Goal: Information Seeking & Learning: Learn about a topic

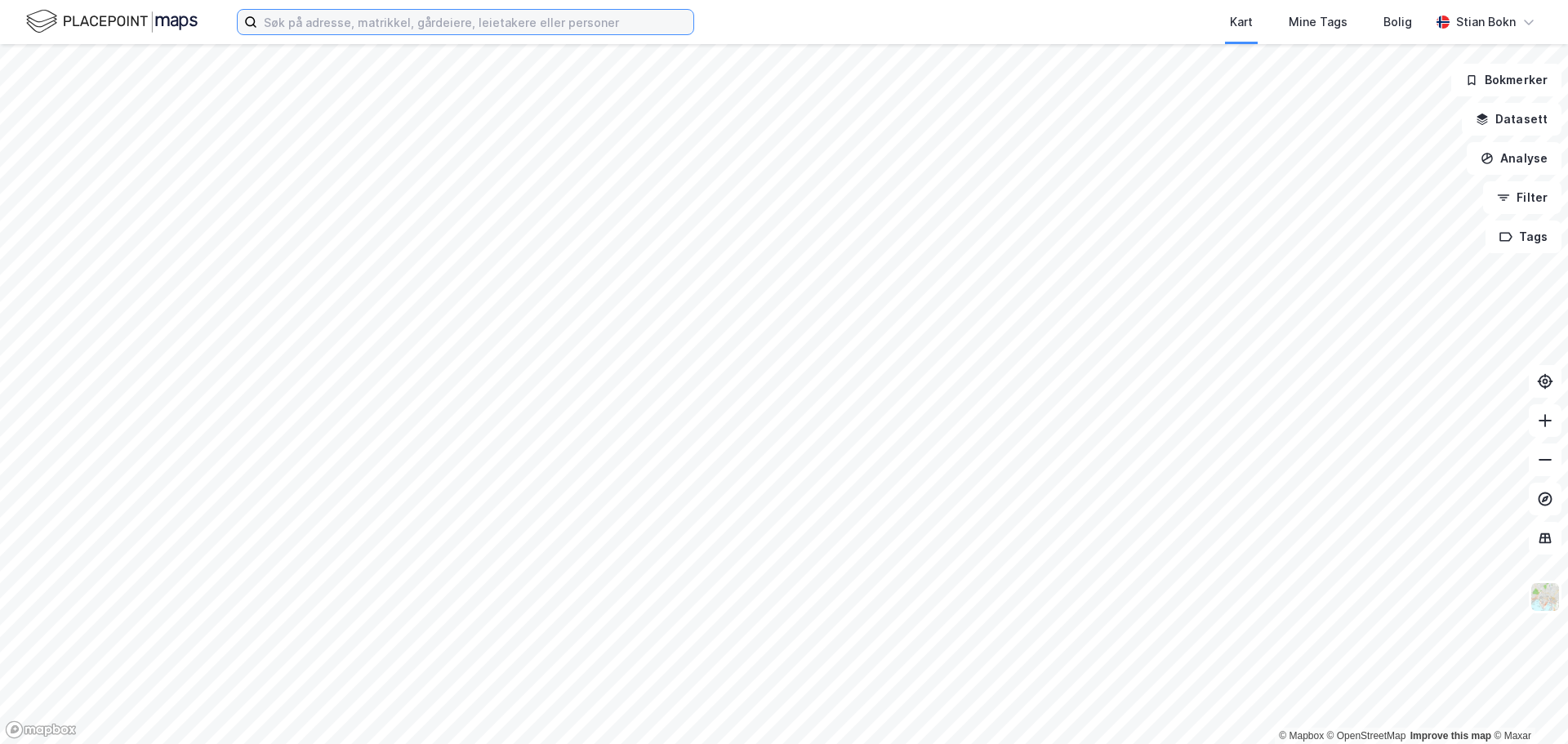
click at [462, 21] on input at bounding box center [475, 22] width 436 height 24
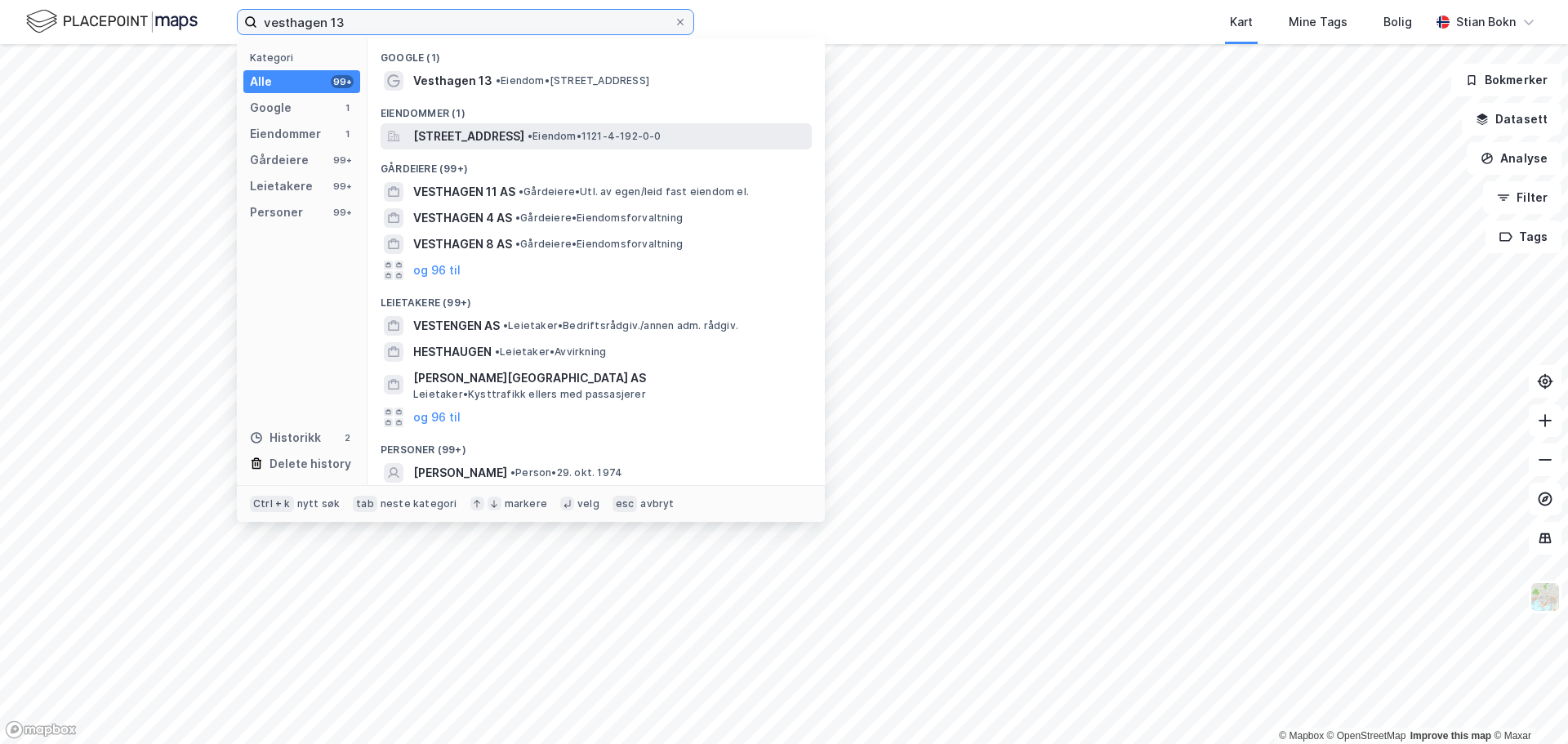
type input "vesthagen 13"
click at [482, 132] on span "[STREET_ADDRESS]" at bounding box center [469, 136] width 111 height 20
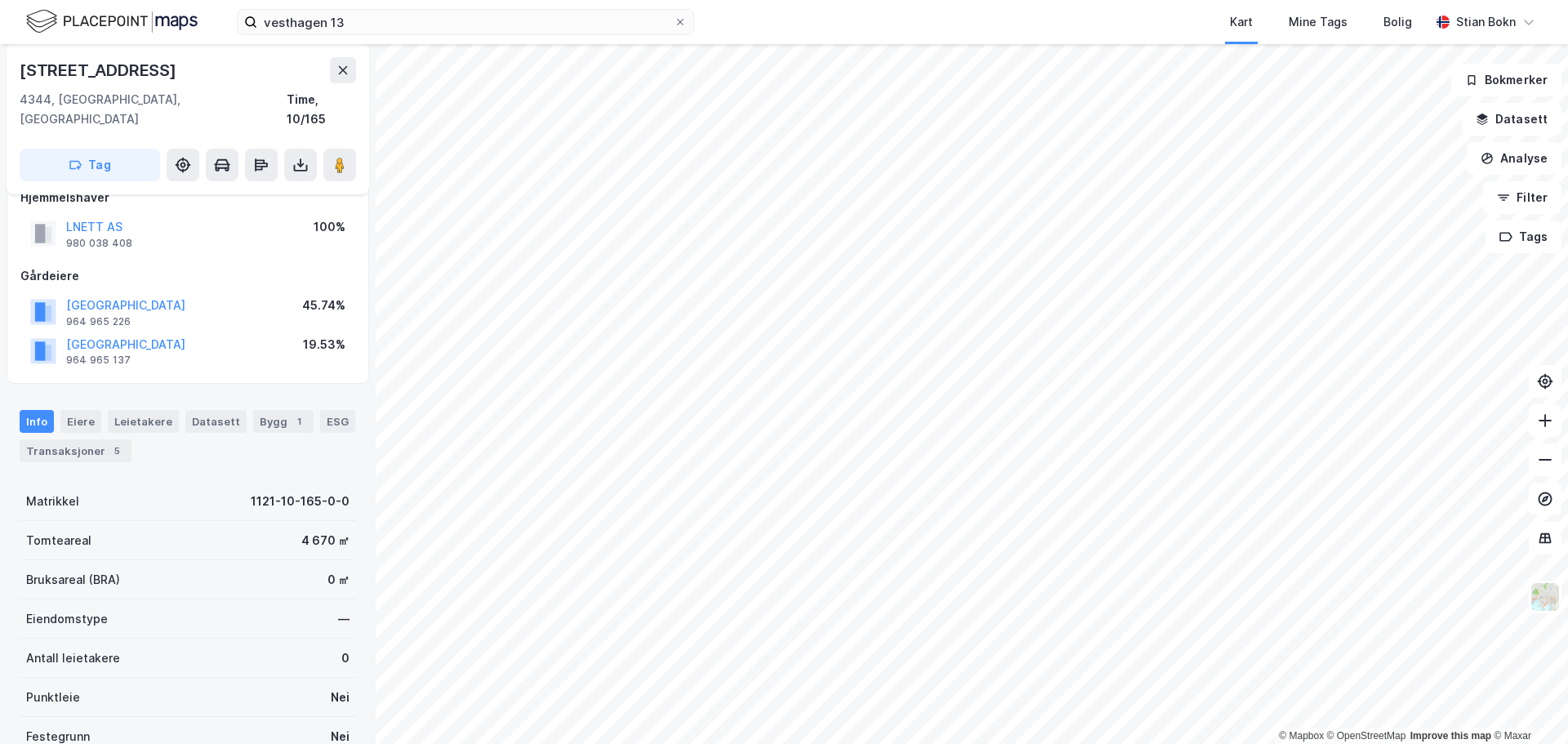
scroll to position [21, 0]
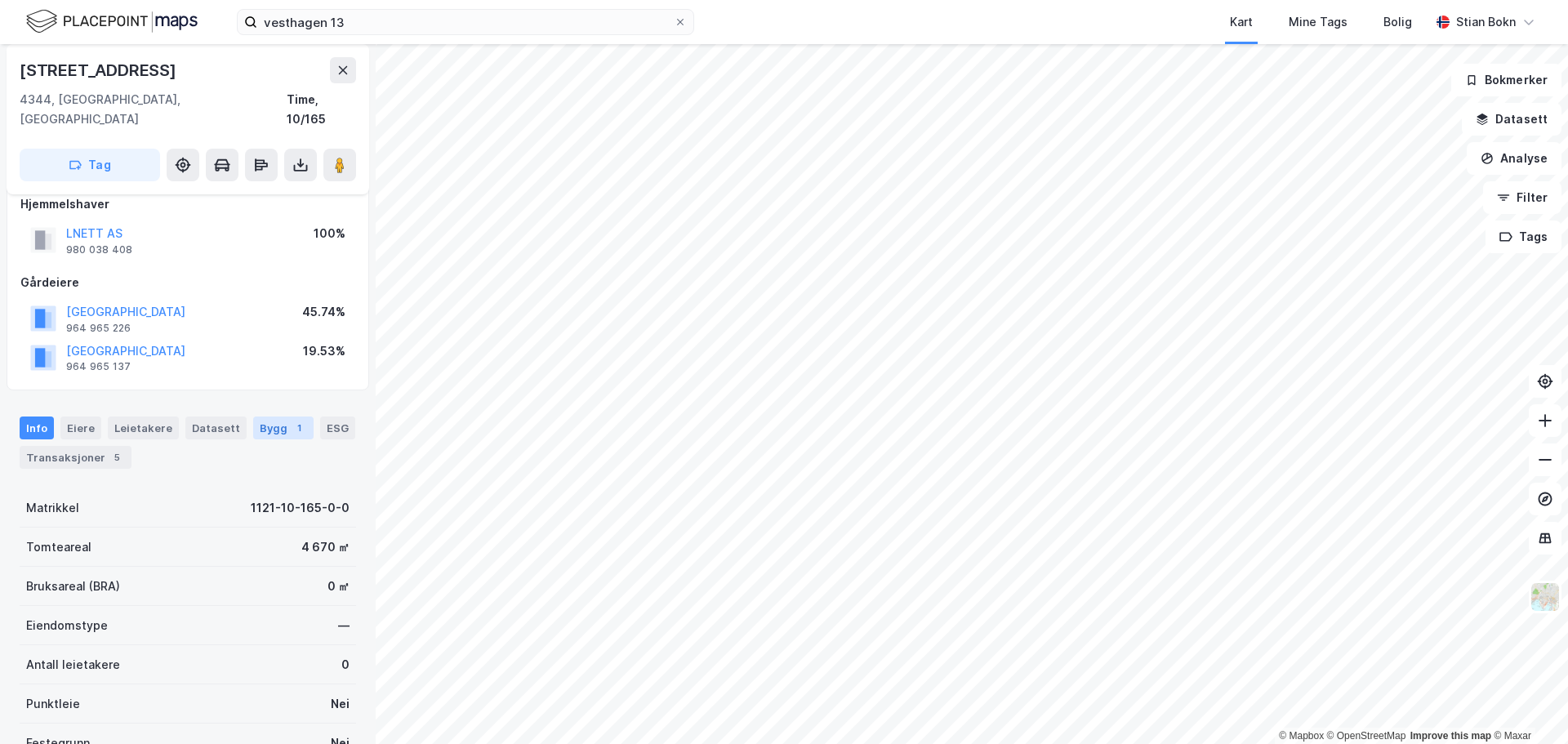
click at [263, 416] on div "Bygg 1" at bounding box center [283, 427] width 60 height 23
